Goal: Check status: Check status

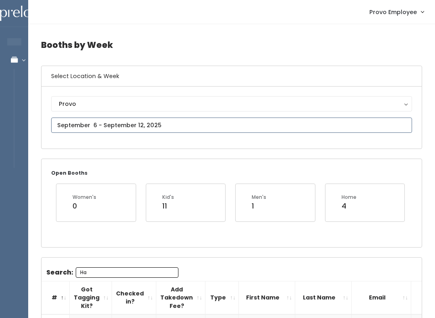
click at [103, 125] on input "text" at bounding box center [231, 125] width 361 height 15
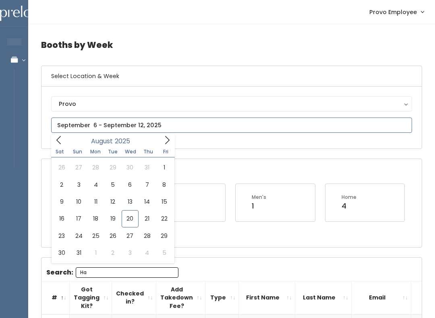
type input "August 23 to August 29"
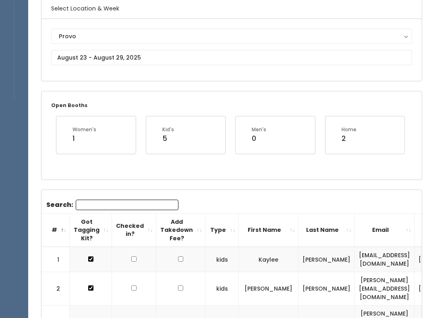
scroll to position [69, 0]
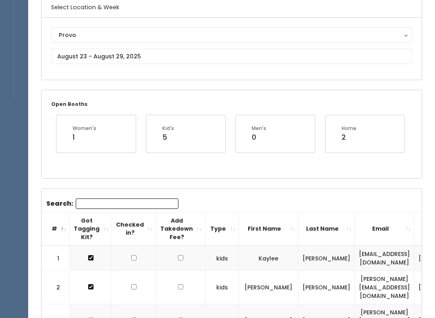
click at [148, 204] on input "Search:" at bounding box center [127, 204] width 103 height 10
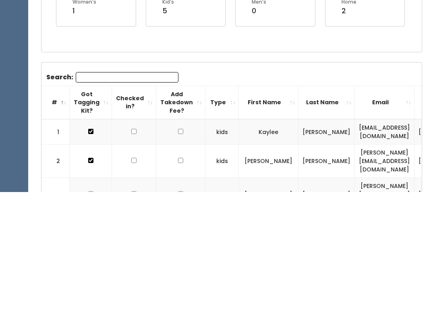
type input "C"
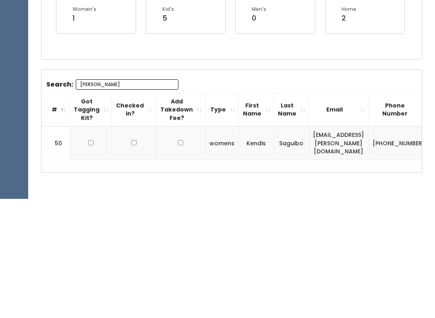
scroll to position [81, 0]
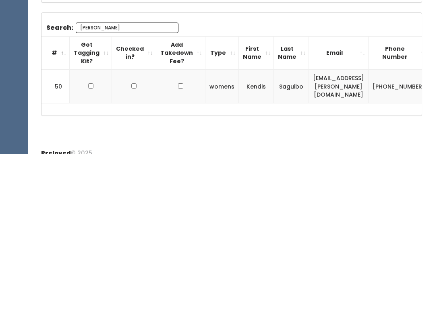
type input "[PERSON_NAME]"
click at [94, 177] on div "Search: [PERSON_NAME] # Got Tagging Kit? Checked in? Add Takedown Fee? Type Fir…" at bounding box center [232, 228] width 381 height 103
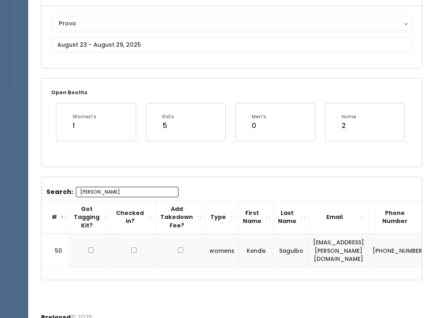
click at [85, 251] on td at bounding box center [91, 250] width 42 height 33
click at [90, 248] on input "checkbox" at bounding box center [90, 250] width 5 height 5
checkbox input "true"
click at [135, 187] on input "[PERSON_NAME]" at bounding box center [127, 192] width 103 height 10
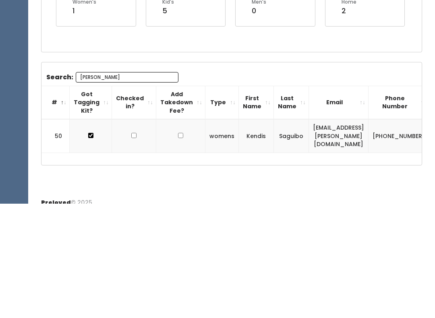
click at [115, 187] on input "[PERSON_NAME]" at bounding box center [127, 192] width 103 height 10
type input "K"
